Goal: Task Accomplishment & Management: Manage account settings

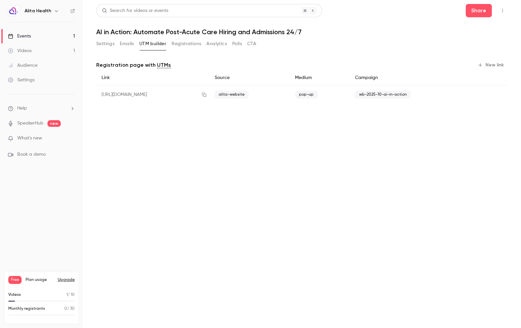
click at [257, 170] on main "Search for videos or events Share AI in Action: Automate Post-Acute Care Hiring…" at bounding box center [302, 164] width 438 height 328
click at [47, 289] on div "Free Plan usage Upgrade Videos 1 / 10 Monthly registrants 0 / 30" at bounding box center [41, 297] width 75 height 52
click at [66, 279] on button "Upgrade" at bounding box center [66, 279] width 17 height 5
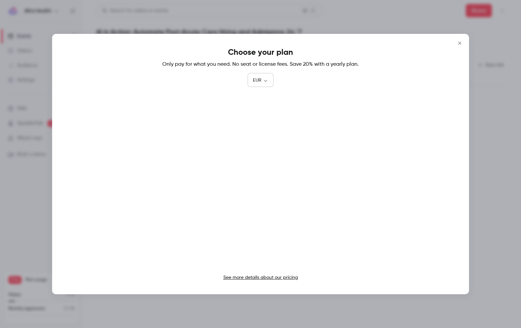
click at [266, 83] on body "Alita Health Events 1 Videos 1 Audience Settings Help SpeakerHub new What's new…" at bounding box center [260, 164] width 521 height 328
click at [260, 114] on li "USD" at bounding box center [260, 117] width 26 height 17
type input "***"
click at [247, 278] on link "See more details about our pricing" at bounding box center [260, 277] width 75 height 5
drag, startPoint x: 462, startPoint y: 46, endPoint x: 460, endPoint y: 42, distance: 4.3
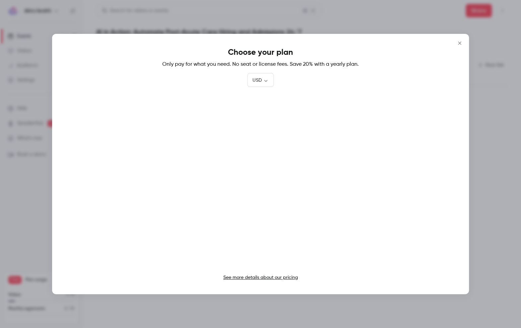
click at [462, 46] on button "Close" at bounding box center [459, 42] width 13 height 13
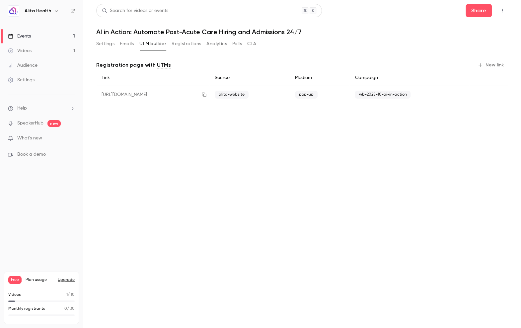
click at [32, 80] on div "Settings" at bounding box center [21, 80] width 27 height 7
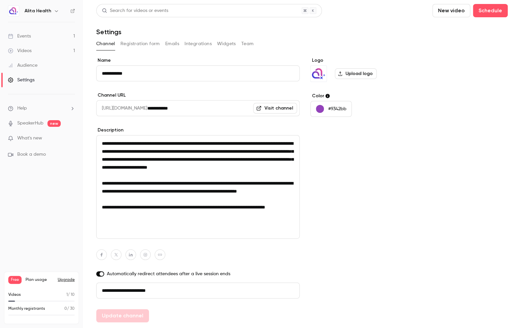
click at [221, 43] on button "Widgets" at bounding box center [226, 43] width 19 height 11
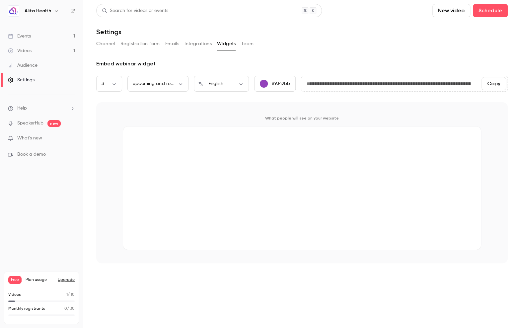
click at [198, 45] on button "Integrations" at bounding box center [197, 43] width 27 height 11
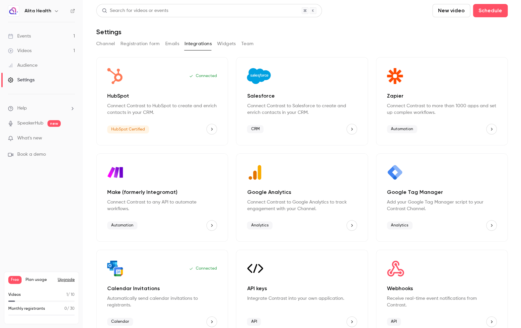
click at [41, 35] on link "Events 1" at bounding box center [41, 36] width 83 height 15
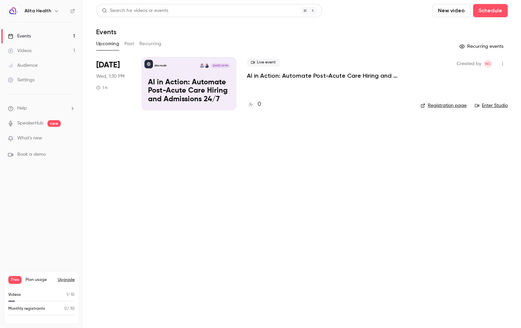
click at [382, 74] on p "AI in Action: Automate Post-Acute Care Hiring and Admissions 24/7" at bounding box center [328, 76] width 163 height 8
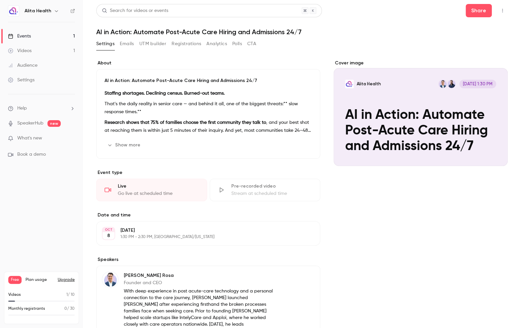
click at [296, 149] on button "Edit" at bounding box center [299, 145] width 24 height 11
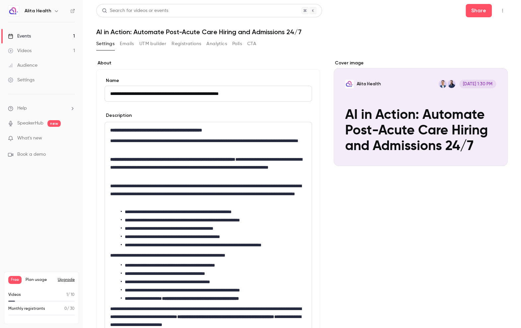
click at [175, 150] on p "**********" at bounding box center [206, 145] width 193 height 16
click at [290, 139] on p "**********" at bounding box center [206, 145] width 193 height 16
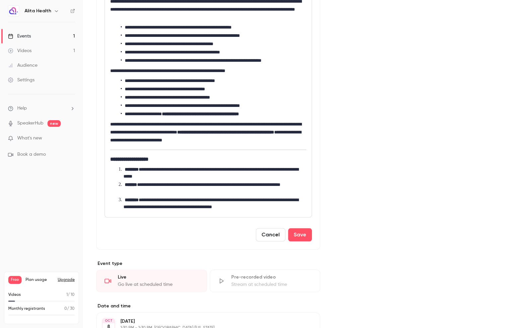
scroll to position [215, 0]
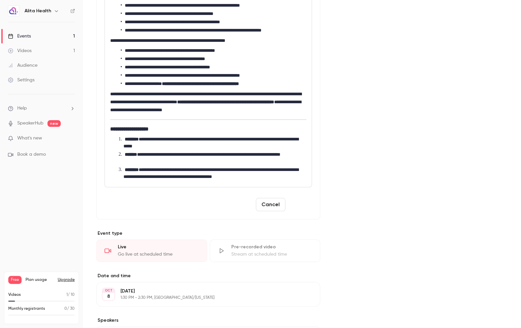
click at [298, 207] on button "Save" at bounding box center [300, 204] width 24 height 13
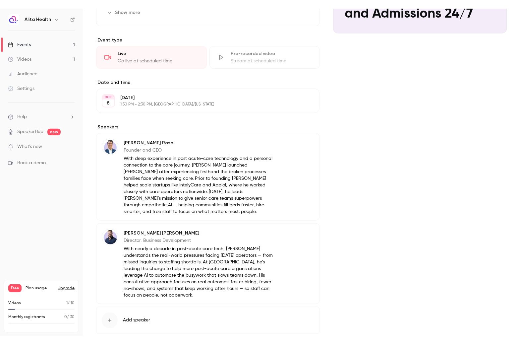
scroll to position [0, 0]
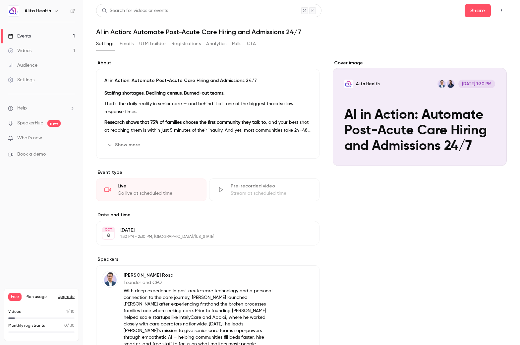
click at [218, 95] on p "Staffing shortages. Declining census. Burned-out teams." at bounding box center [207, 93] width 207 height 8
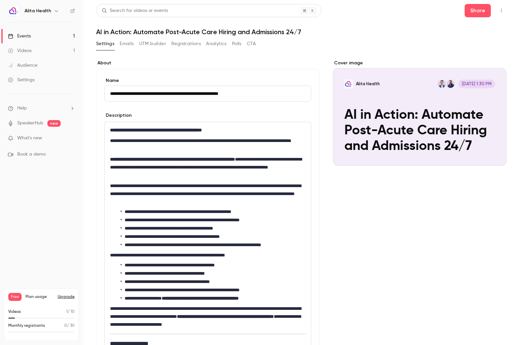
drag, startPoint x: 409, startPoint y: 243, endPoint x: 421, endPoint y: 208, distance: 37.1
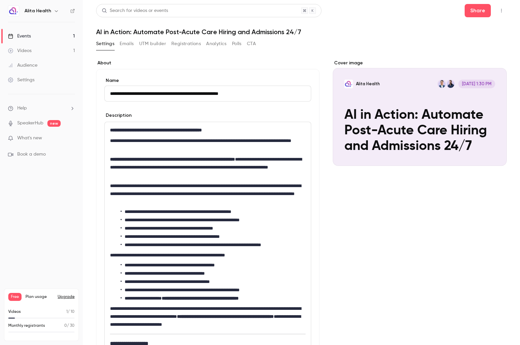
click at [144, 44] on button "UTM builder" at bounding box center [152, 43] width 27 height 11
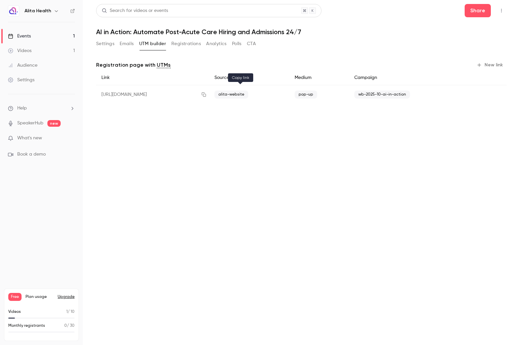
click at [207, 93] on icon "button" at bounding box center [203, 94] width 5 height 5
